Goal: Information Seeking & Learning: Find specific fact

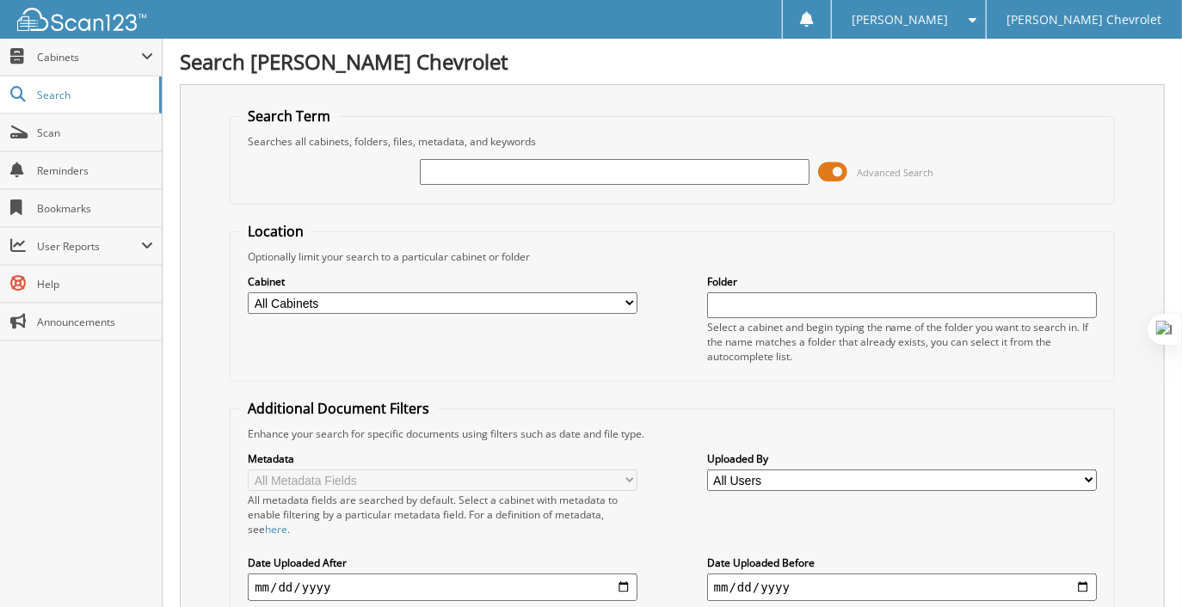
click at [447, 179] on input "text" at bounding box center [615, 172] width 390 height 26
type input "86402"
